Goal: Task Accomplishment & Management: Manage account settings

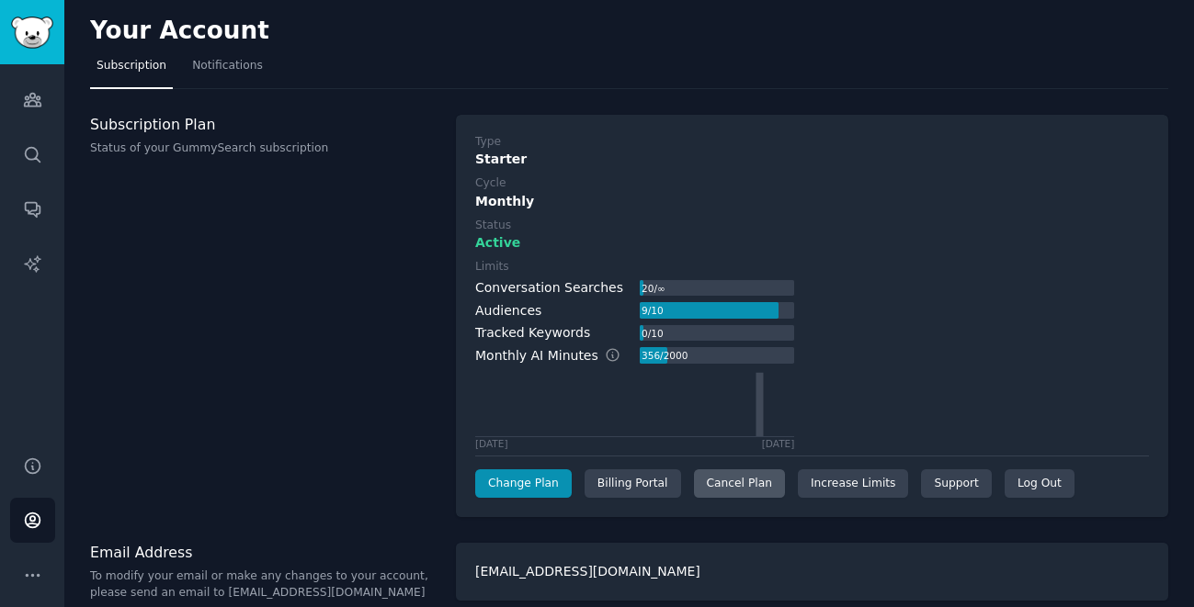
click at [744, 491] on div "Cancel Plan" at bounding box center [739, 484] width 91 height 29
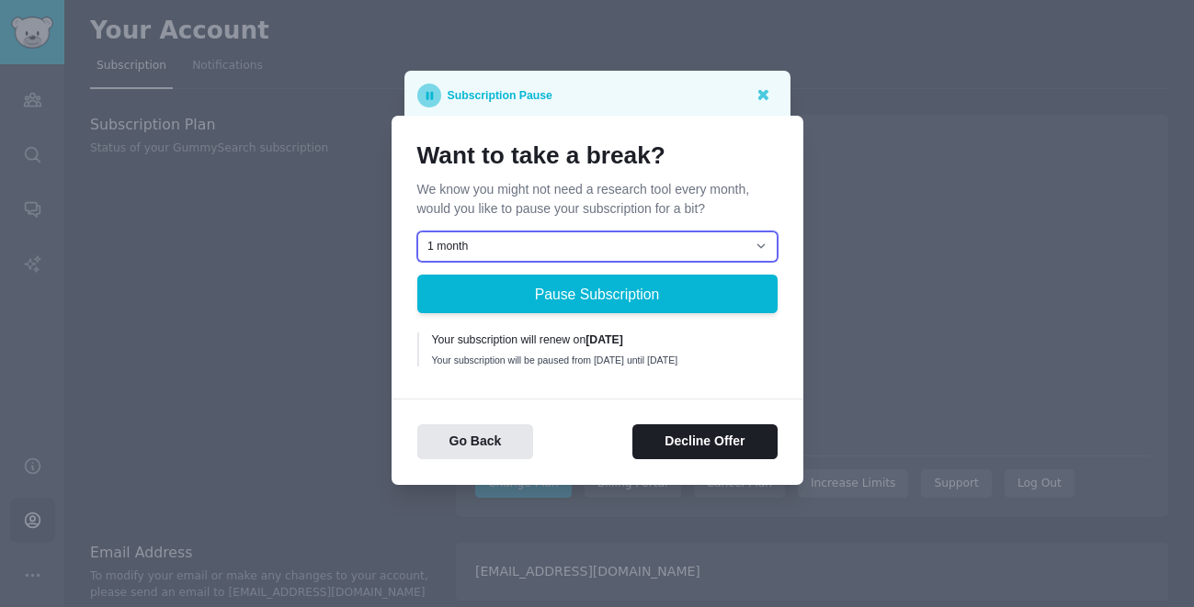
click at [689, 238] on select "1 month 2 months 3 months Choose a custom date to resume" at bounding box center [597, 247] width 360 height 31
click at [782, 127] on div "Want to take a break? We know you might not need a research tool every month, w…" at bounding box center [598, 301] width 412 height 370
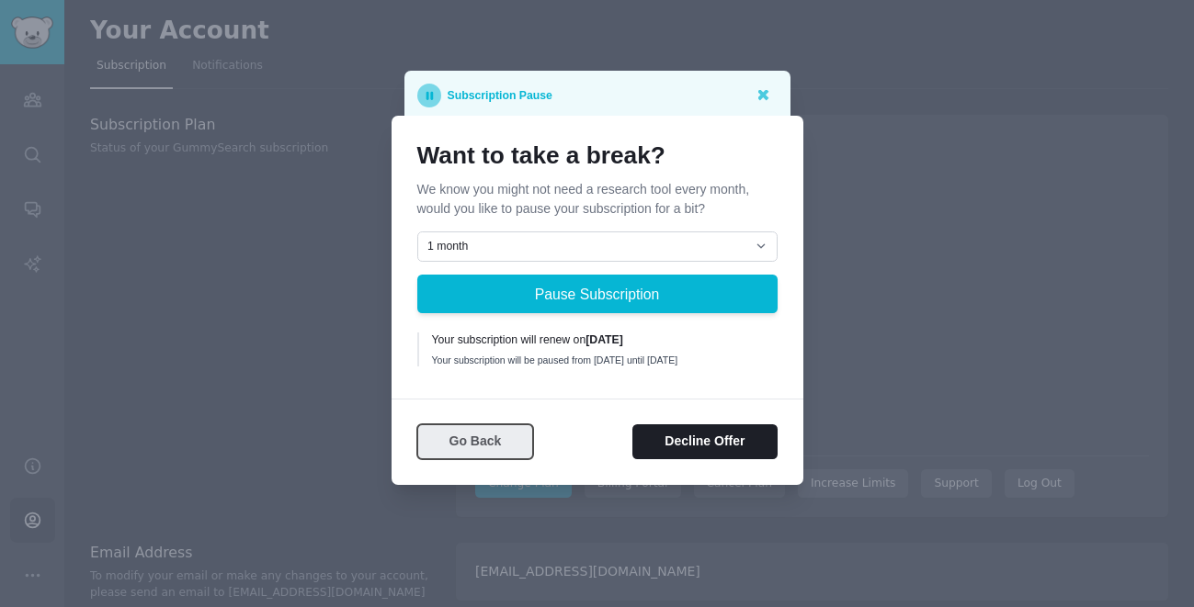
click at [467, 444] on button "Go Back" at bounding box center [475, 443] width 117 height 36
